Goal: Information Seeking & Learning: Learn about a topic

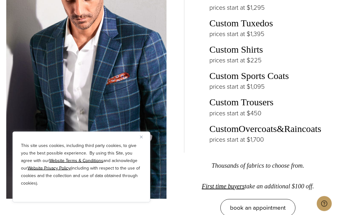
scroll to position [1053, 0]
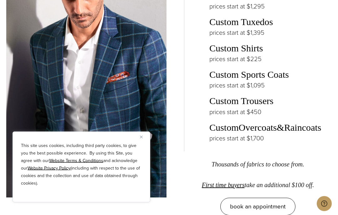
click at [141, 138] on img "Close" at bounding box center [141, 136] width 3 height 3
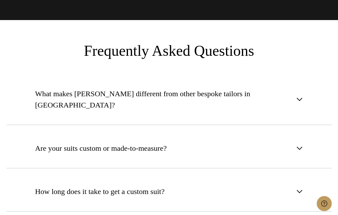
scroll to position [2438, 0]
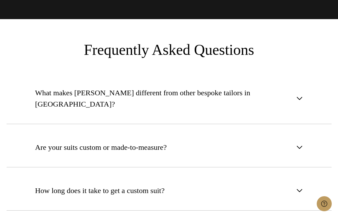
click at [306, 134] on button "Are your suits custom or made-to-measure?" at bounding box center [168, 147] width 325 height 40
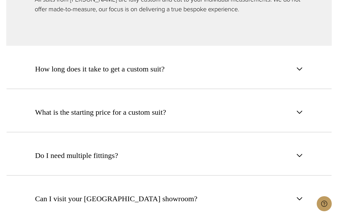
scroll to position [2611, 0]
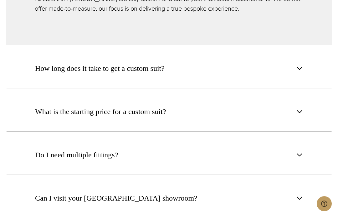
click at [304, 101] on button "What is the starting price for a custom suit?" at bounding box center [168, 111] width 325 height 40
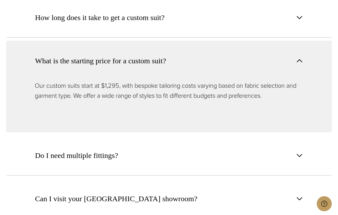
click at [307, 140] on button "Do I need multiple fittings?" at bounding box center [168, 155] width 325 height 40
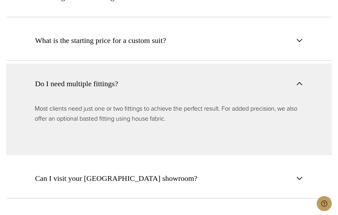
click at [308, 164] on button "Can I visit your NYC showroom?" at bounding box center [168, 178] width 325 height 40
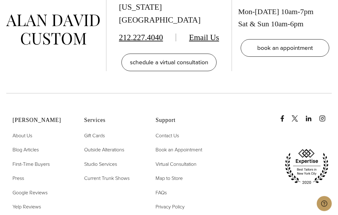
scroll to position [3246, 0]
click at [86, 174] on span "Current Trunk Shows" at bounding box center [106, 177] width 45 height 7
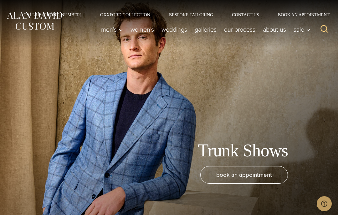
click at [184, 8] on div "Call Us (212) 227-4040 Oxxford Collection Bespoke Tailoring Contact Us Book an …" at bounding box center [169, 8] width 338 height 17
click at [185, 14] on link "Bespoke Tailoring" at bounding box center [190, 15] width 63 height 4
click at [107, 16] on link "Oxxford Collection" at bounding box center [125, 15] width 69 height 4
click at [109, 17] on link "Oxxford Collection" at bounding box center [125, 15] width 69 height 4
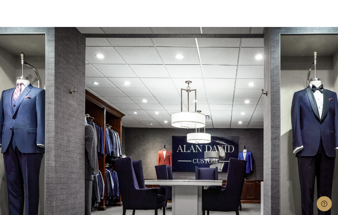
scroll to position [1960, 0]
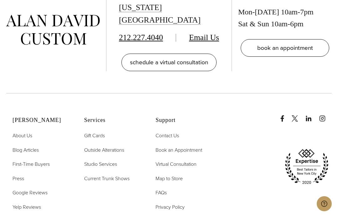
scroll to position [2426, 0]
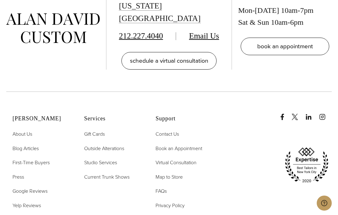
click at [31, 162] on span "First-Time Buyers" at bounding box center [31, 162] width 37 height 7
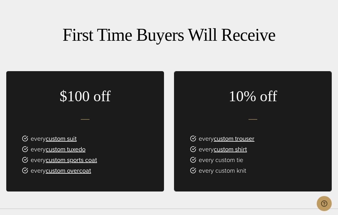
scroll to position [329, 0]
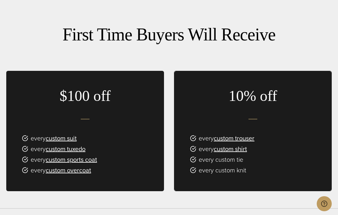
click at [59, 143] on link "custom suit" at bounding box center [61, 137] width 31 height 9
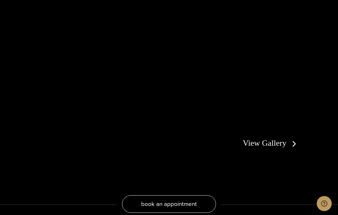
scroll to position [1016, 0]
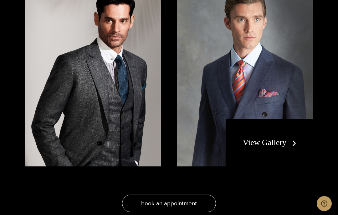
click at [298, 147] on link "View Gallery" at bounding box center [271, 142] width 56 height 9
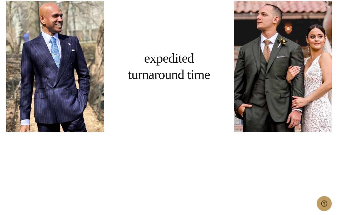
scroll to position [1860, 0]
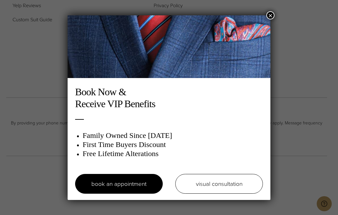
scroll to position [2602, 0]
click at [273, 15] on button "×" at bounding box center [270, 15] width 8 height 8
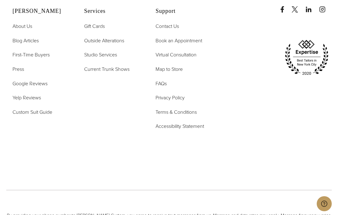
scroll to position [2525, 0]
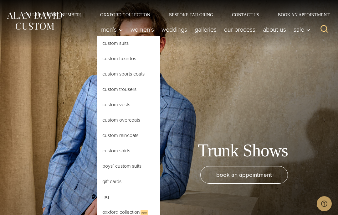
click at [103, 43] on link "Custom Suits" at bounding box center [128, 43] width 63 height 15
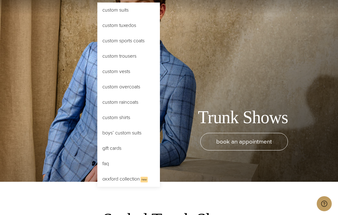
scroll to position [34, 0]
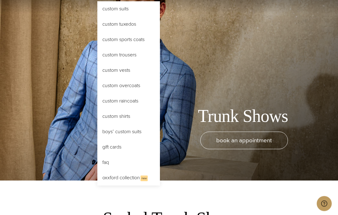
click at [103, 118] on link "Custom Shirts" at bounding box center [128, 116] width 63 height 15
